Goal: Information Seeking & Learning: Learn about a topic

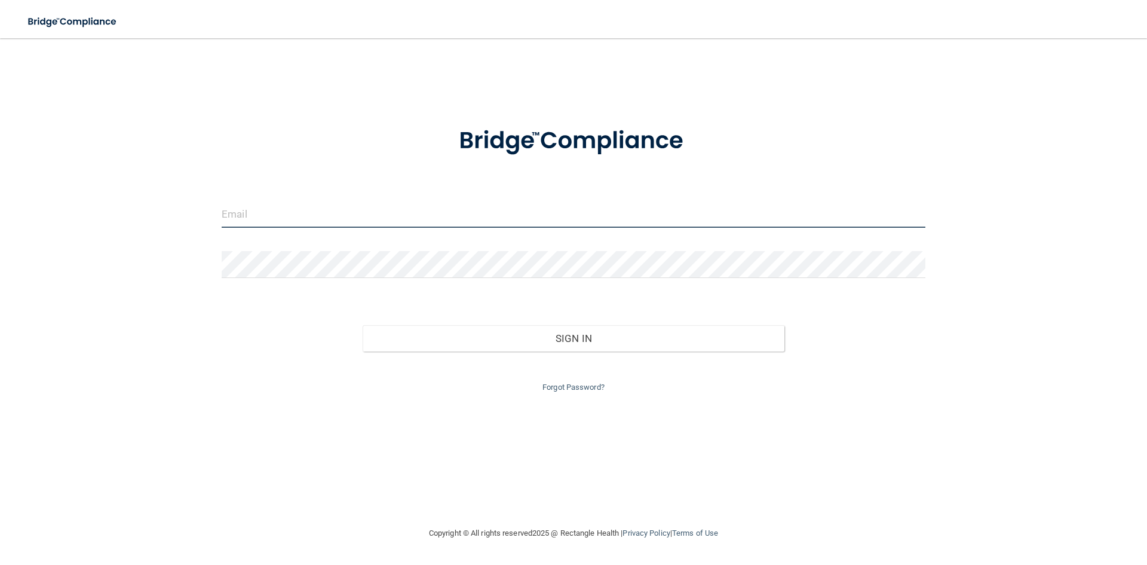
click at [589, 213] on input "email" at bounding box center [574, 214] width 704 height 27
drag, startPoint x: 589, startPoint y: 213, endPoint x: 427, endPoint y: 230, distance: 162.8
click at [437, 247] on form "Invalid email/password. You don't have permission to access that page. Sign In …" at bounding box center [574, 252] width 704 height 284
click at [421, 221] on input "email" at bounding box center [574, 214] width 704 height 27
type input "[EMAIL_ADDRESS][DOMAIN_NAME]"
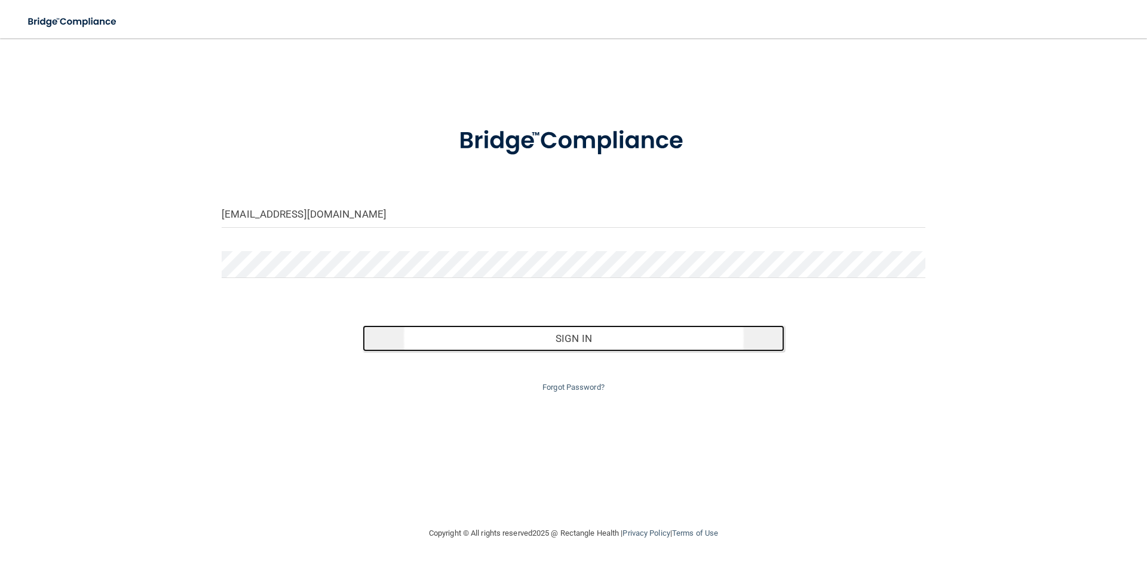
click at [483, 335] on button "Sign In" at bounding box center [574, 338] width 422 height 26
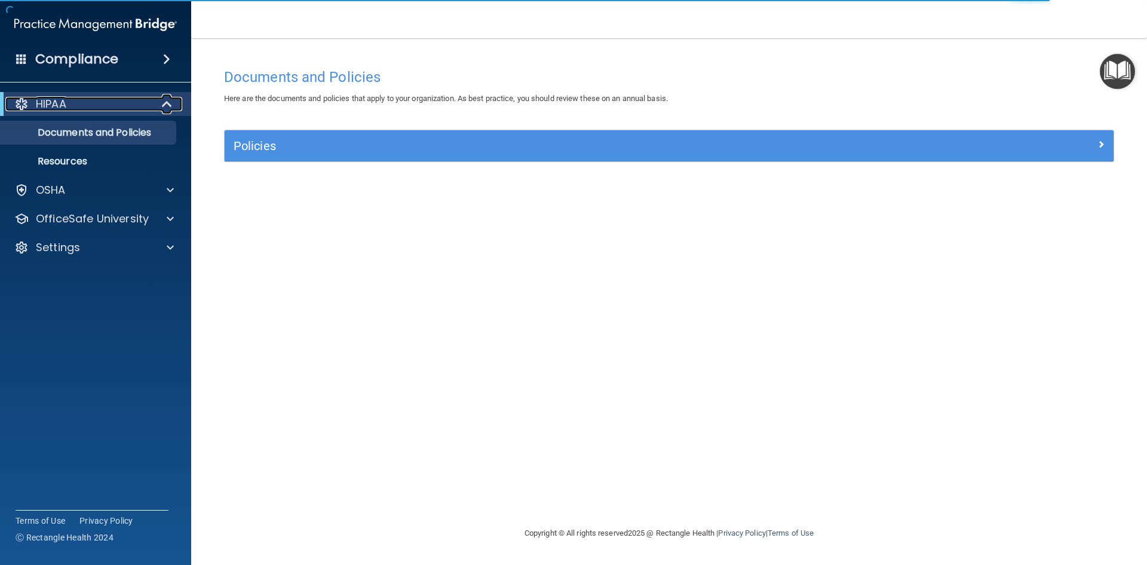
click at [158, 100] on div at bounding box center [167, 104] width 29 height 14
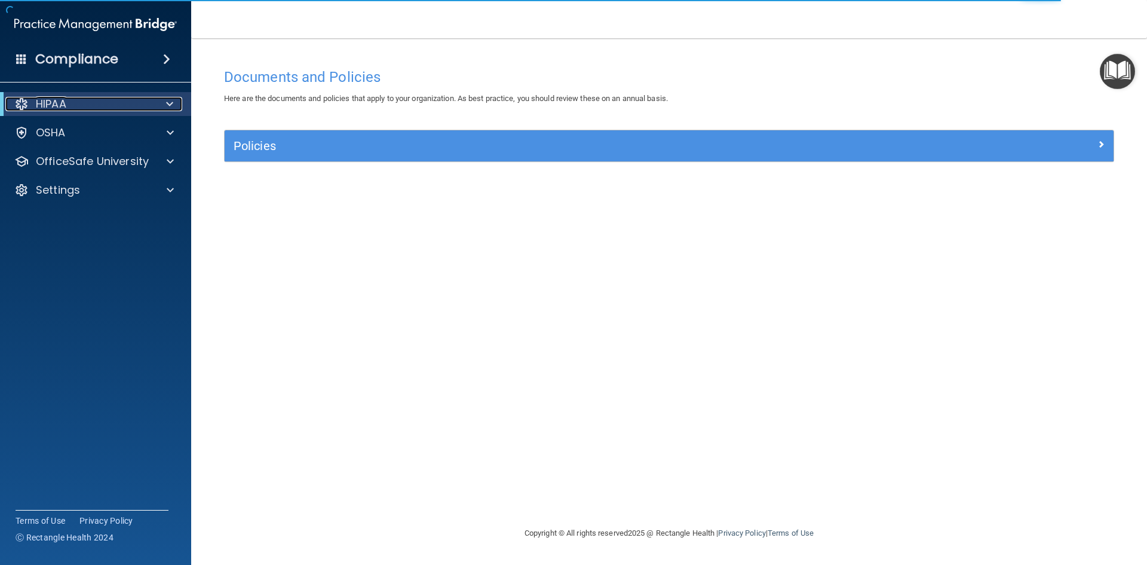
click at [159, 100] on div at bounding box center [167, 104] width 29 height 14
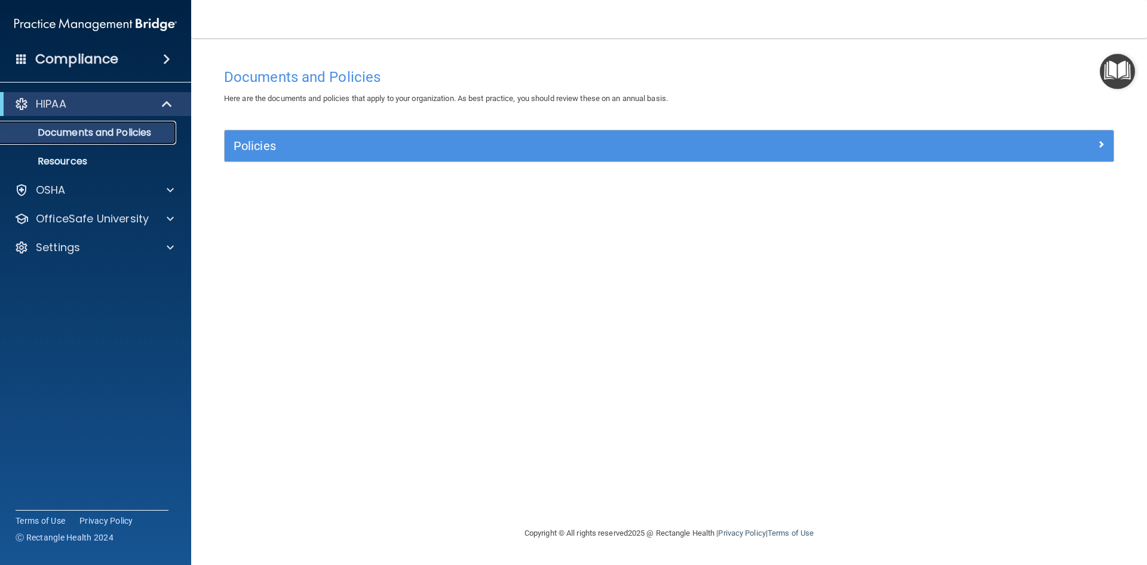
click at [127, 133] on p "Documents and Policies" at bounding box center [89, 133] width 163 height 12
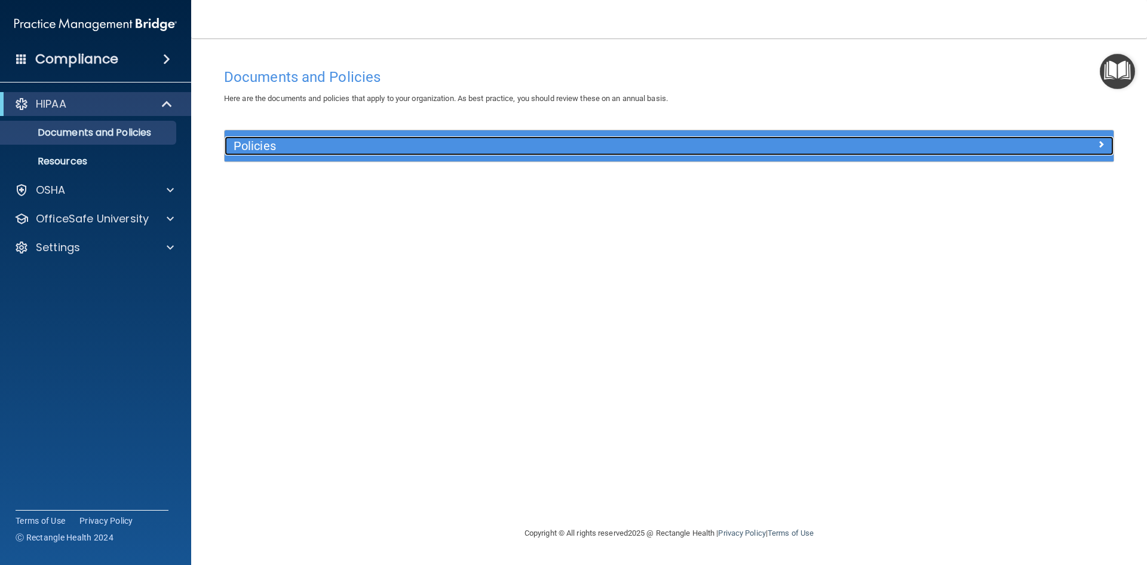
click at [238, 148] on h5 "Policies" at bounding box center [558, 145] width 649 height 13
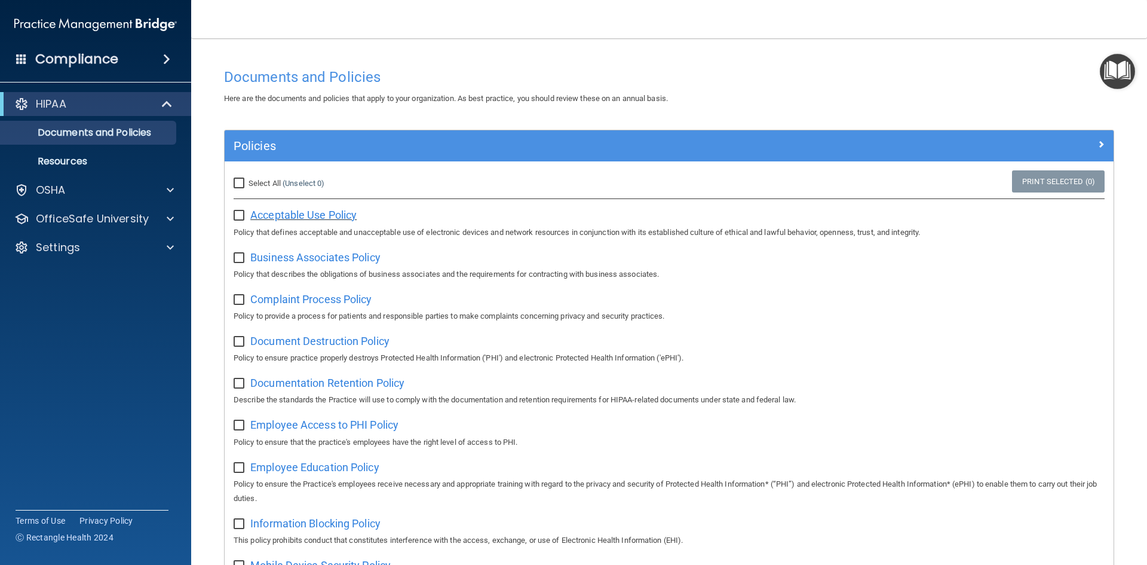
click at [268, 212] on span "Acceptable Use Policy" at bounding box center [303, 215] width 106 height 13
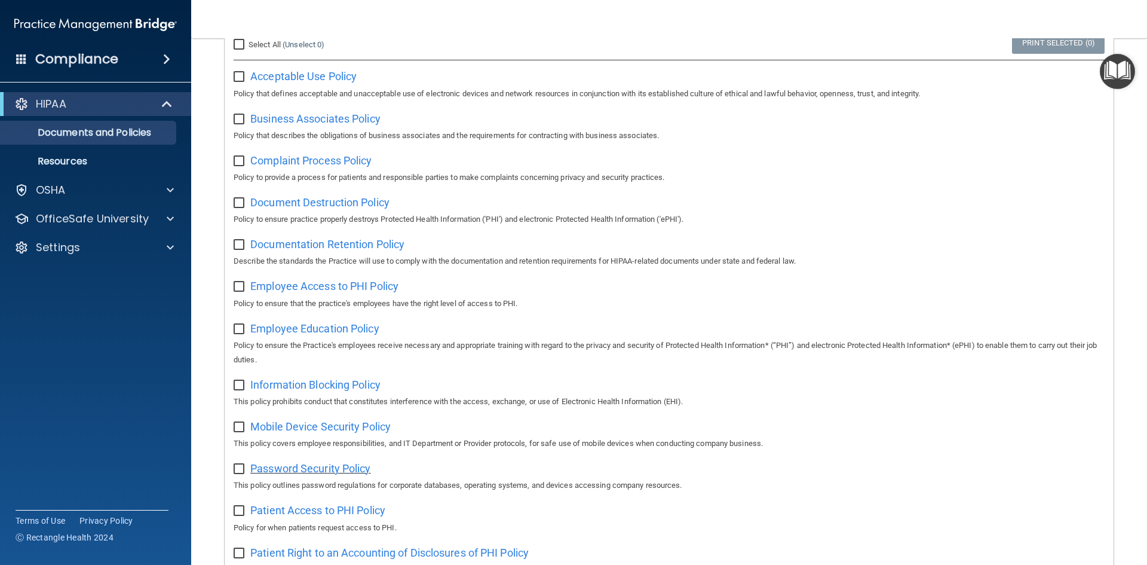
scroll to position [359, 0]
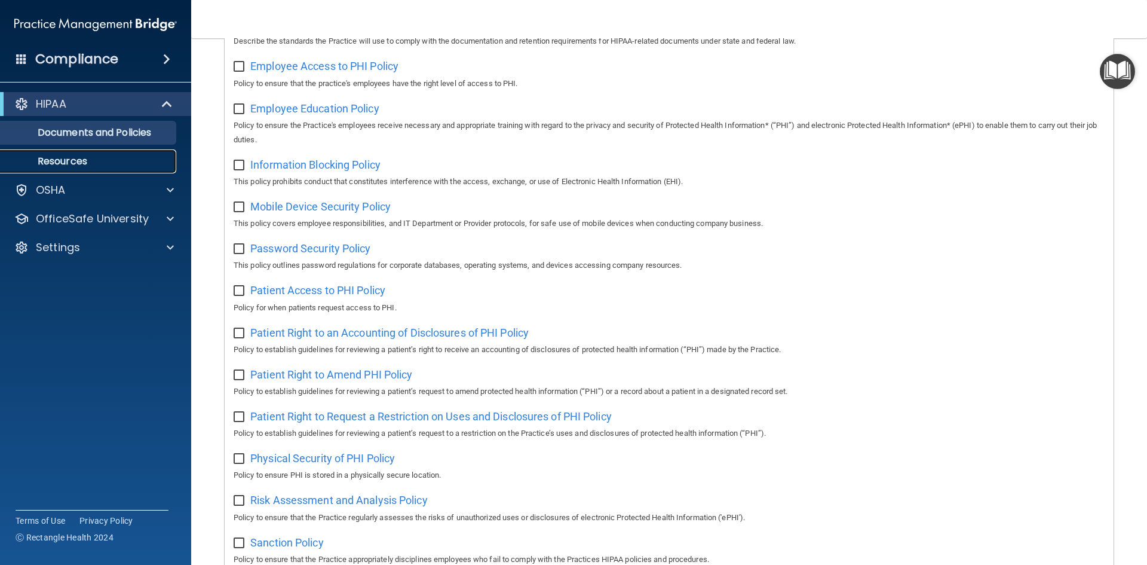
click at [69, 150] on link "Resources" at bounding box center [82, 161] width 188 height 24
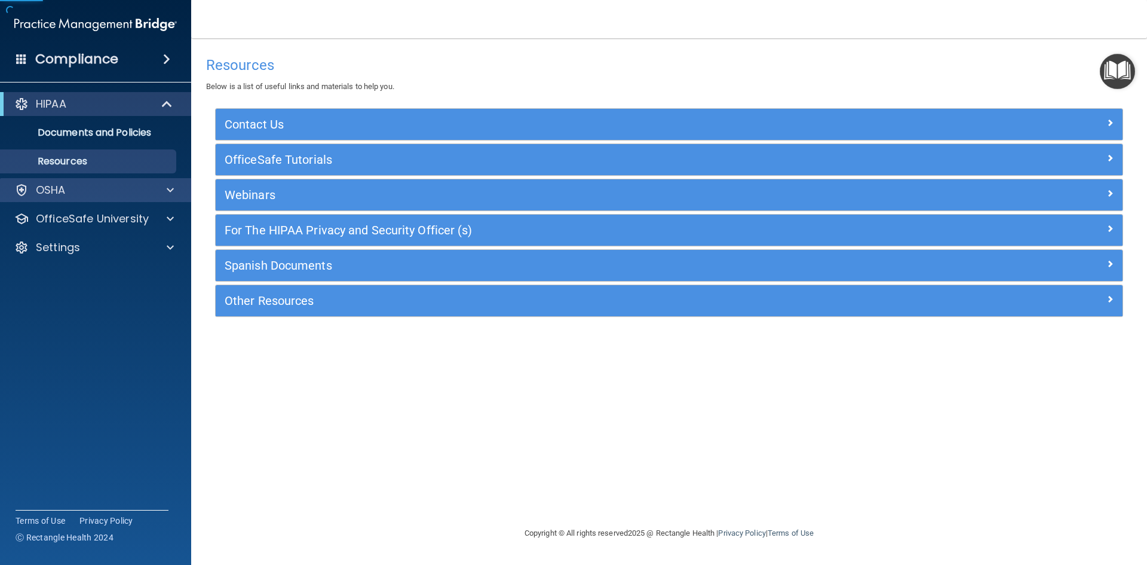
click at [71, 182] on div "OSHA" at bounding box center [96, 190] width 192 height 24
click at [156, 104] on div at bounding box center [167, 104] width 29 height 14
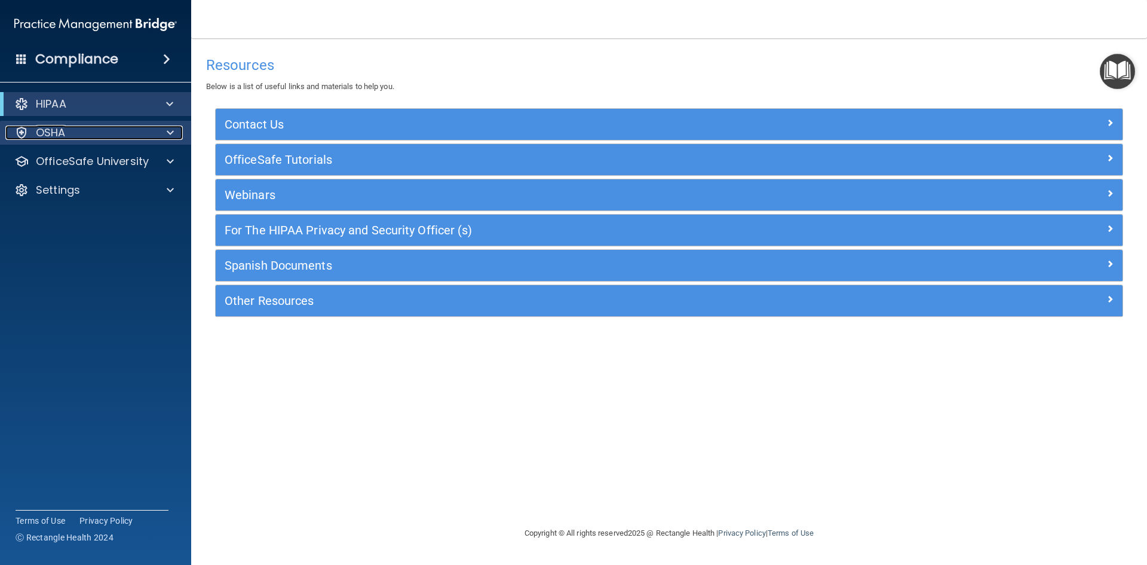
click at [175, 134] on div at bounding box center [169, 132] width 30 height 14
click at [176, 135] on div at bounding box center [169, 132] width 30 height 14
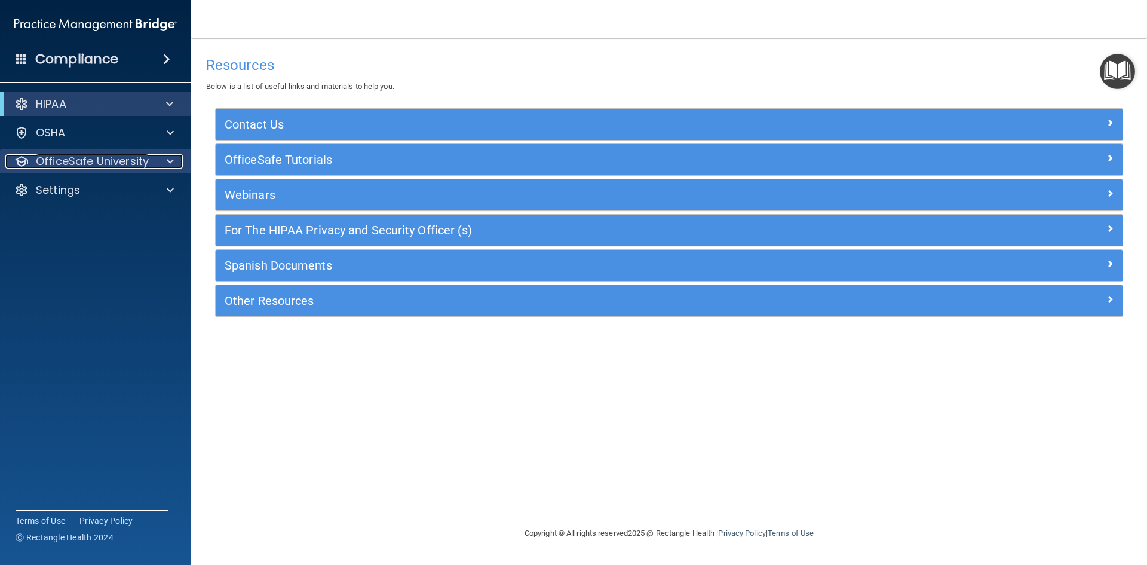
click at [174, 157] on div at bounding box center [169, 161] width 30 height 14
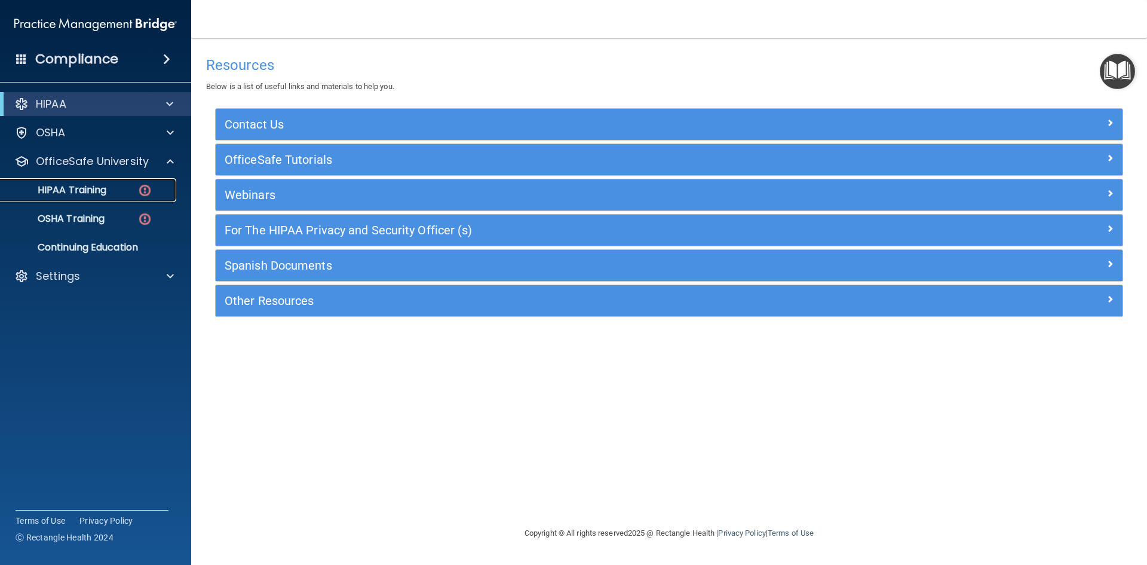
click at [131, 187] on div "HIPAA Training" at bounding box center [89, 190] width 163 height 12
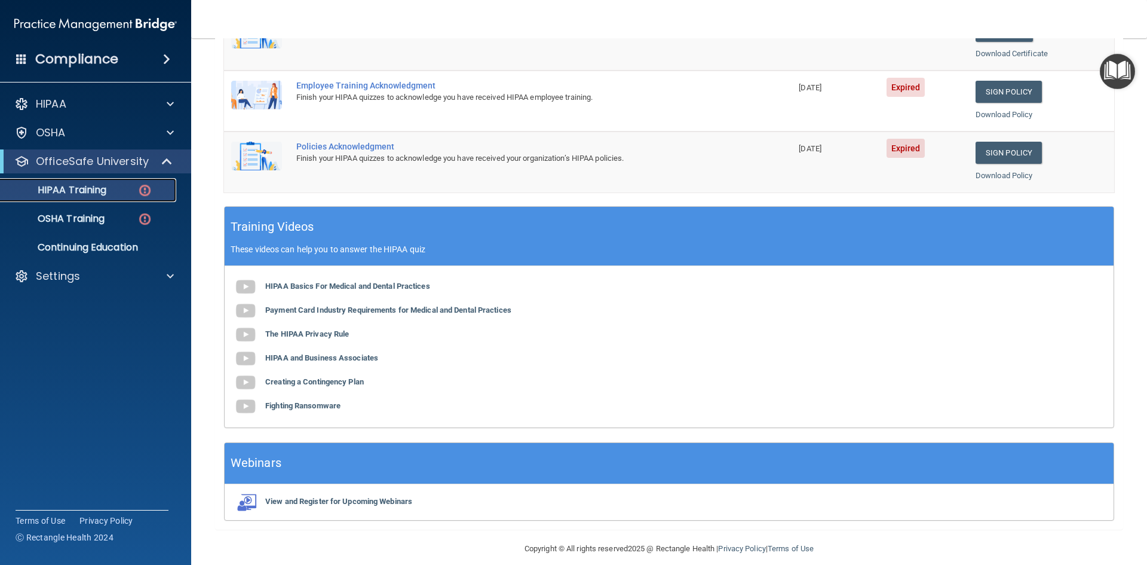
scroll to position [335, 0]
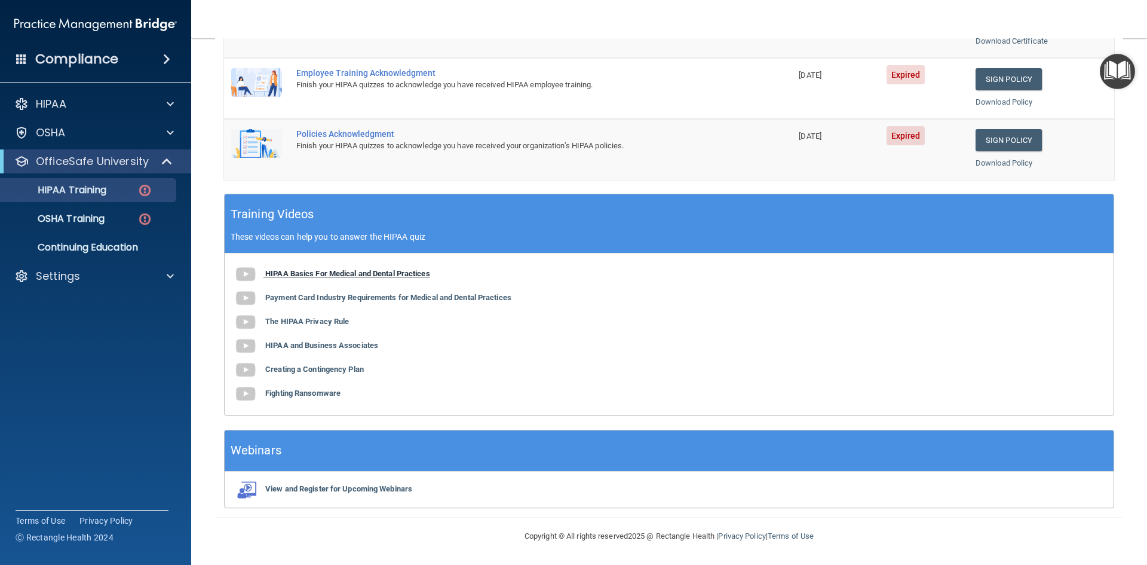
click at [362, 275] on b "HIPAA Basics For Medical and Dental Practices" at bounding box center [347, 273] width 165 height 9
